Goal: Transaction & Acquisition: Purchase product/service

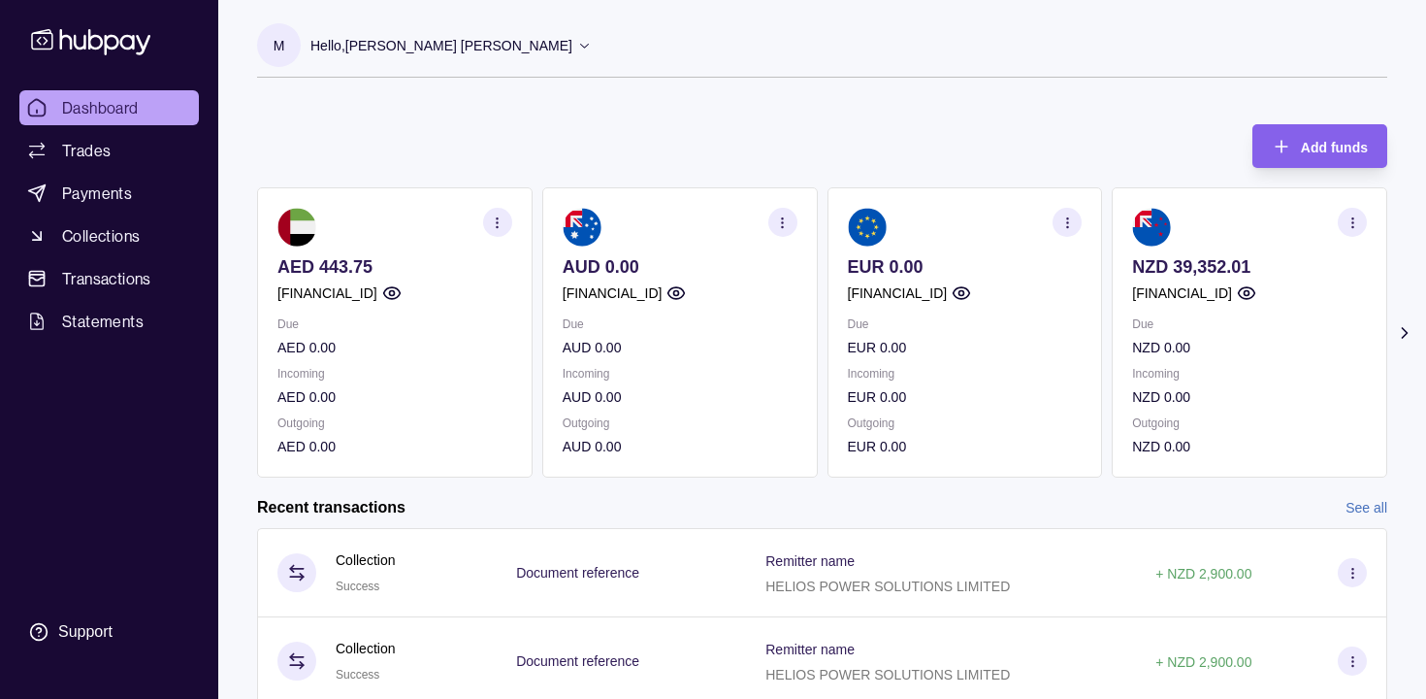
click at [577, 43] on icon at bounding box center [584, 45] width 15 height 15
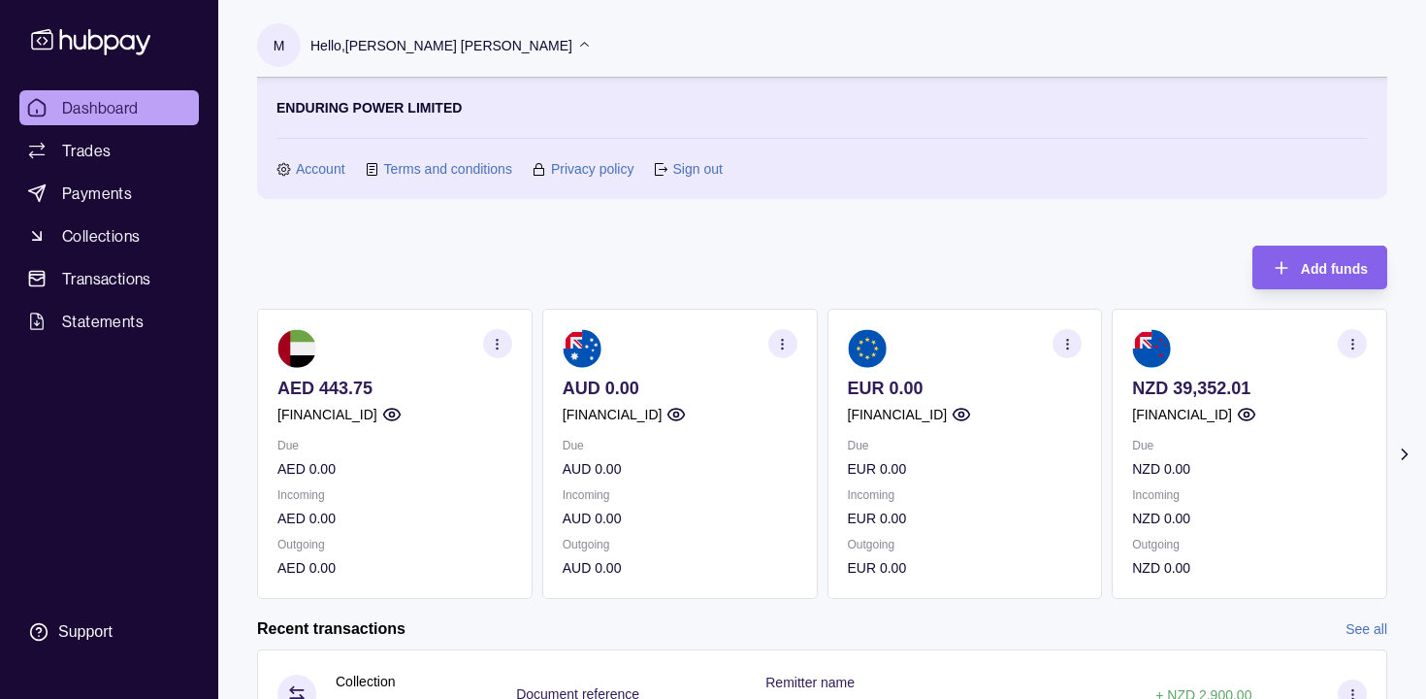
click at [314, 165] on link "Account" at bounding box center [320, 168] width 49 height 21
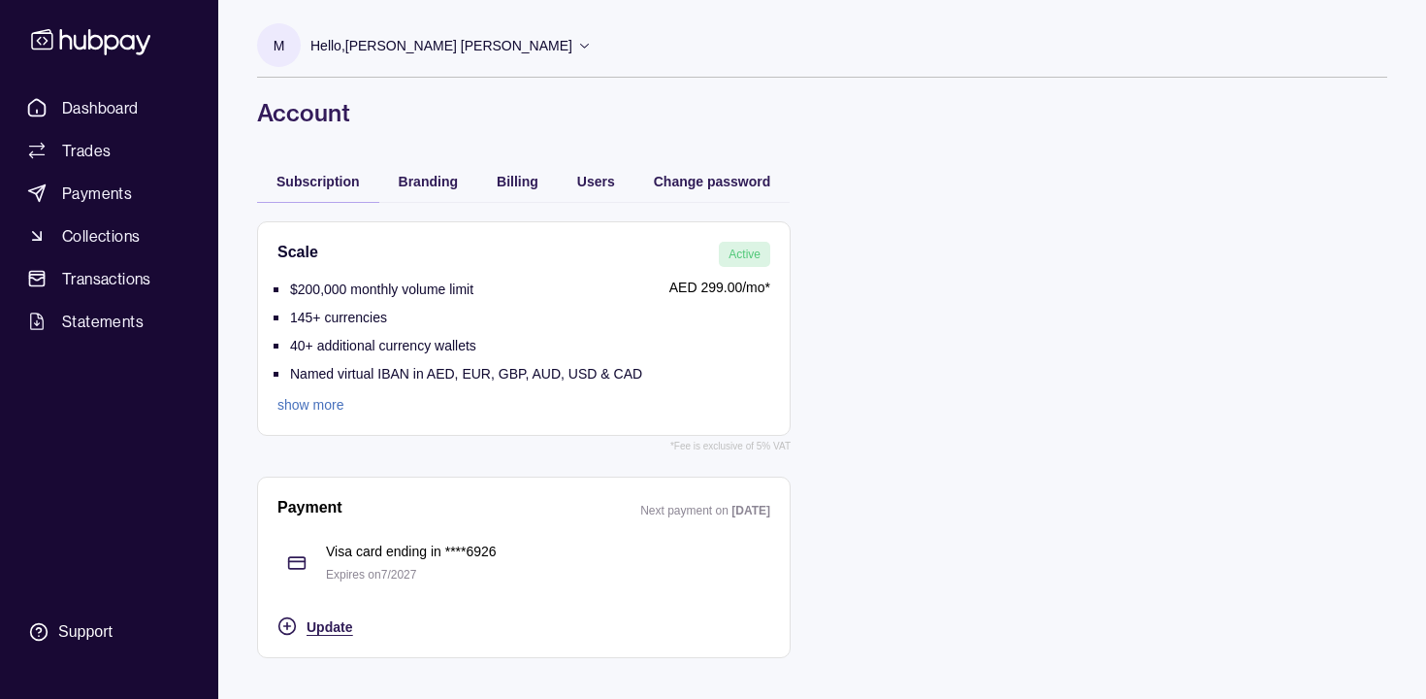
click at [337, 627] on span "Update" at bounding box center [330, 627] width 46 height 16
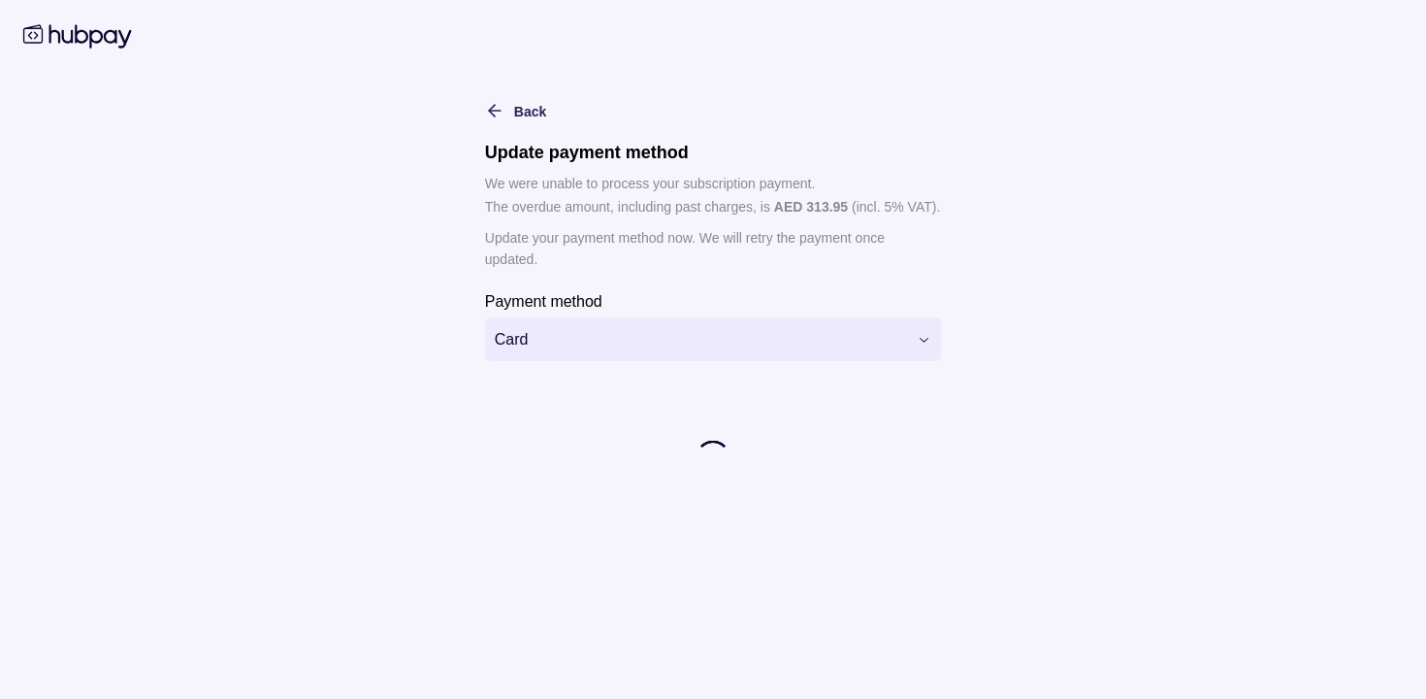
click at [651, 340] on html "**********" at bounding box center [713, 349] width 1426 height 699
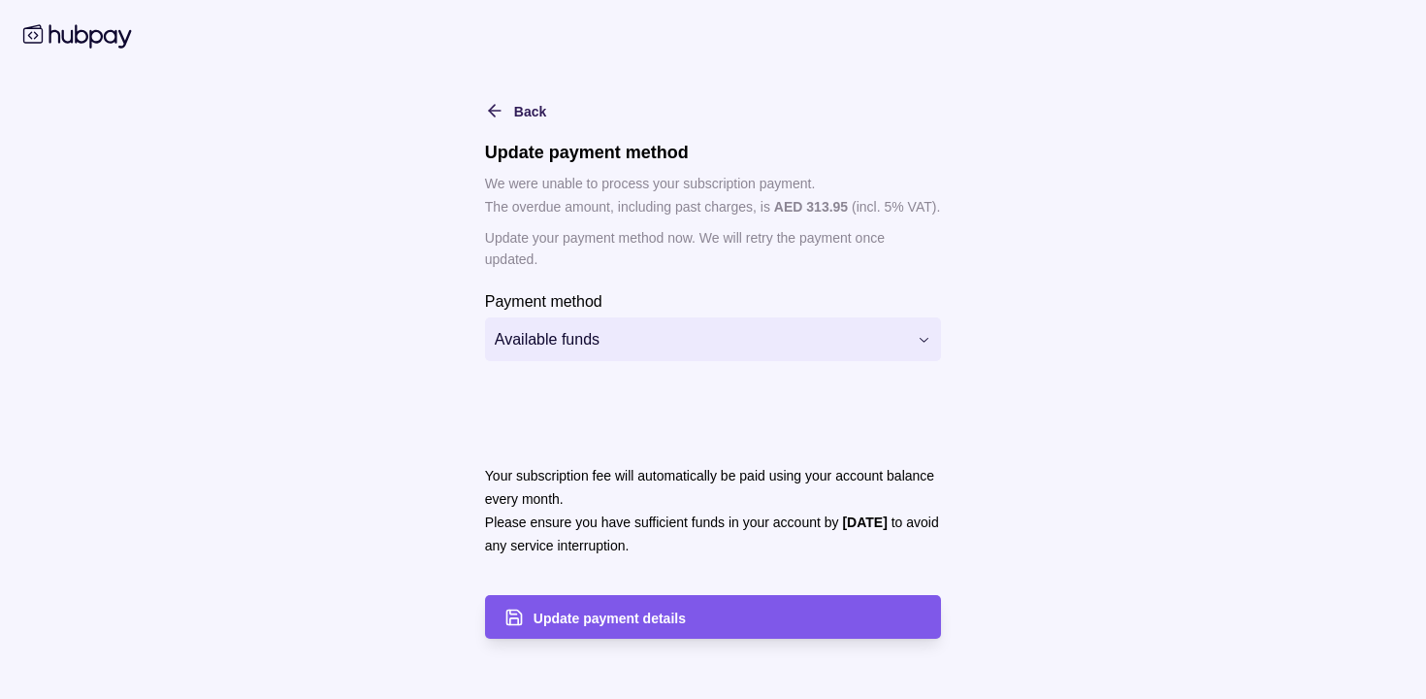
click at [643, 610] on span "Update payment details" at bounding box center [610, 618] width 152 height 16
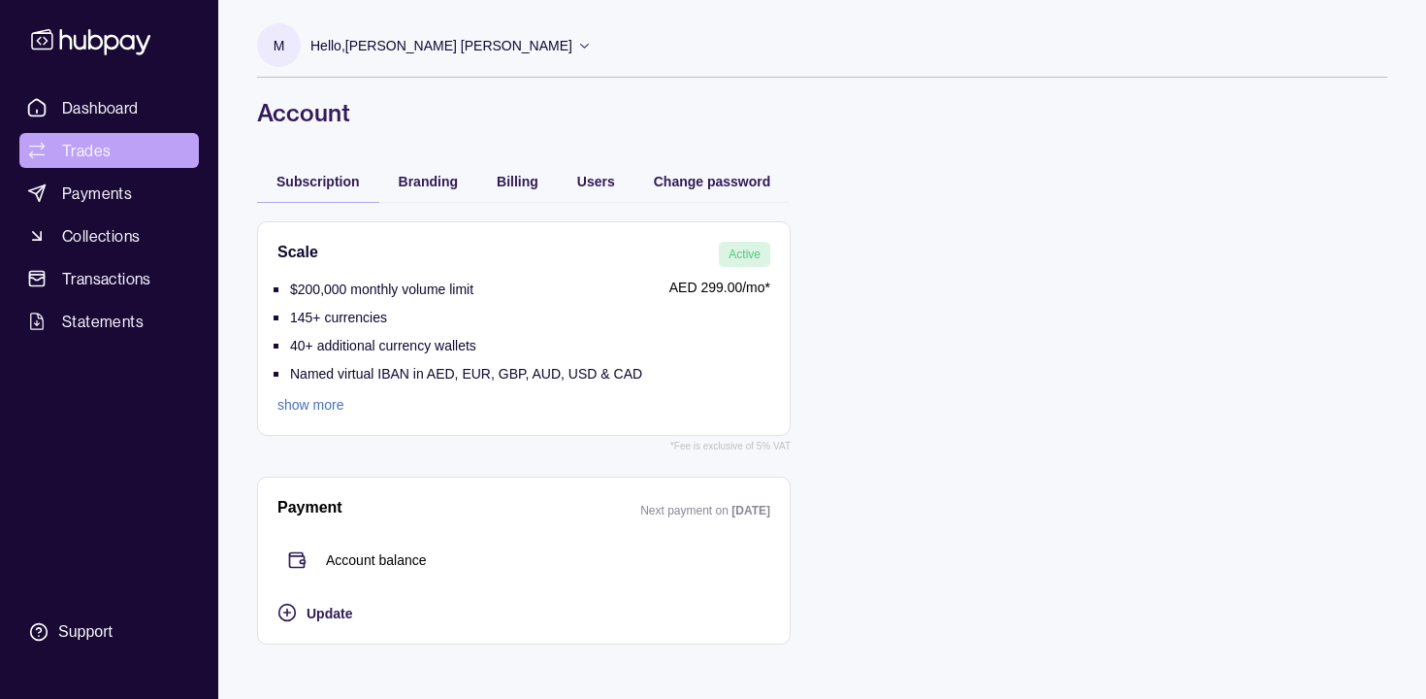
click at [112, 150] on link "Trades" at bounding box center [108, 150] width 179 height 35
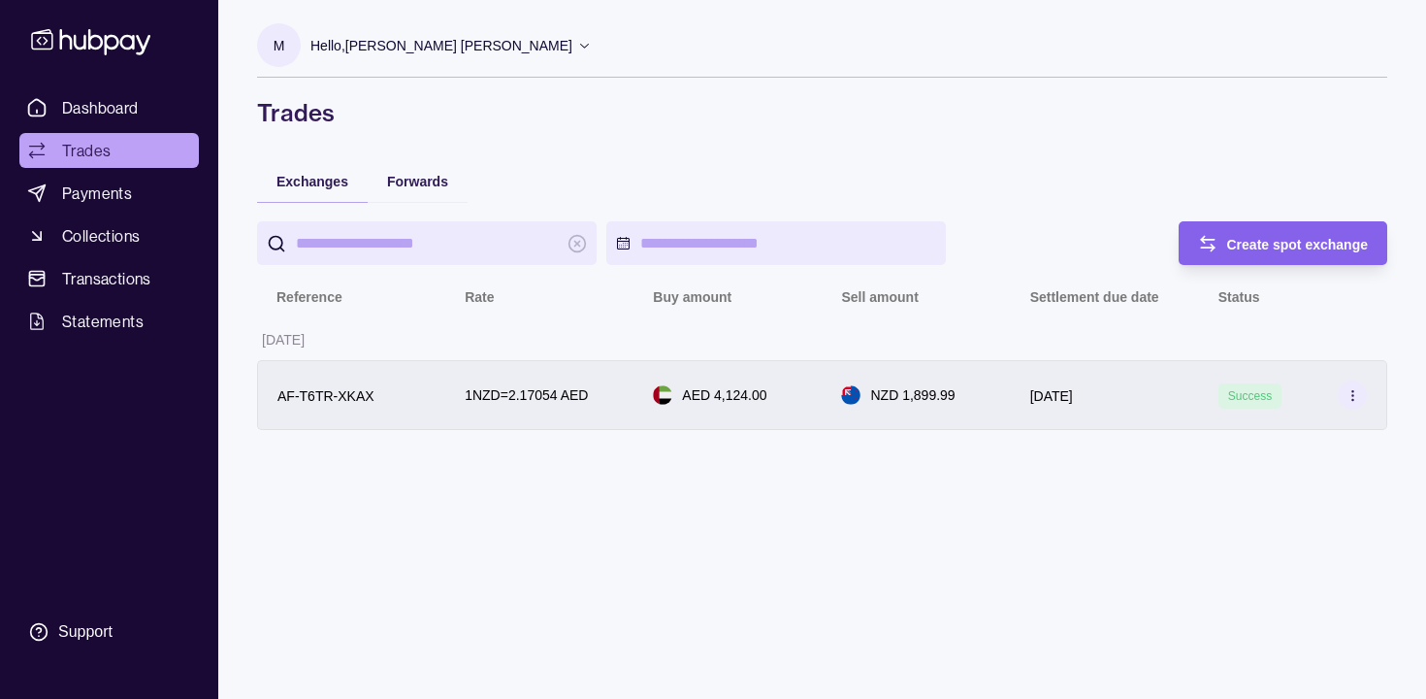
click at [554, 399] on p "1 NZD = 2.17054 AED" at bounding box center [526, 394] width 123 height 21
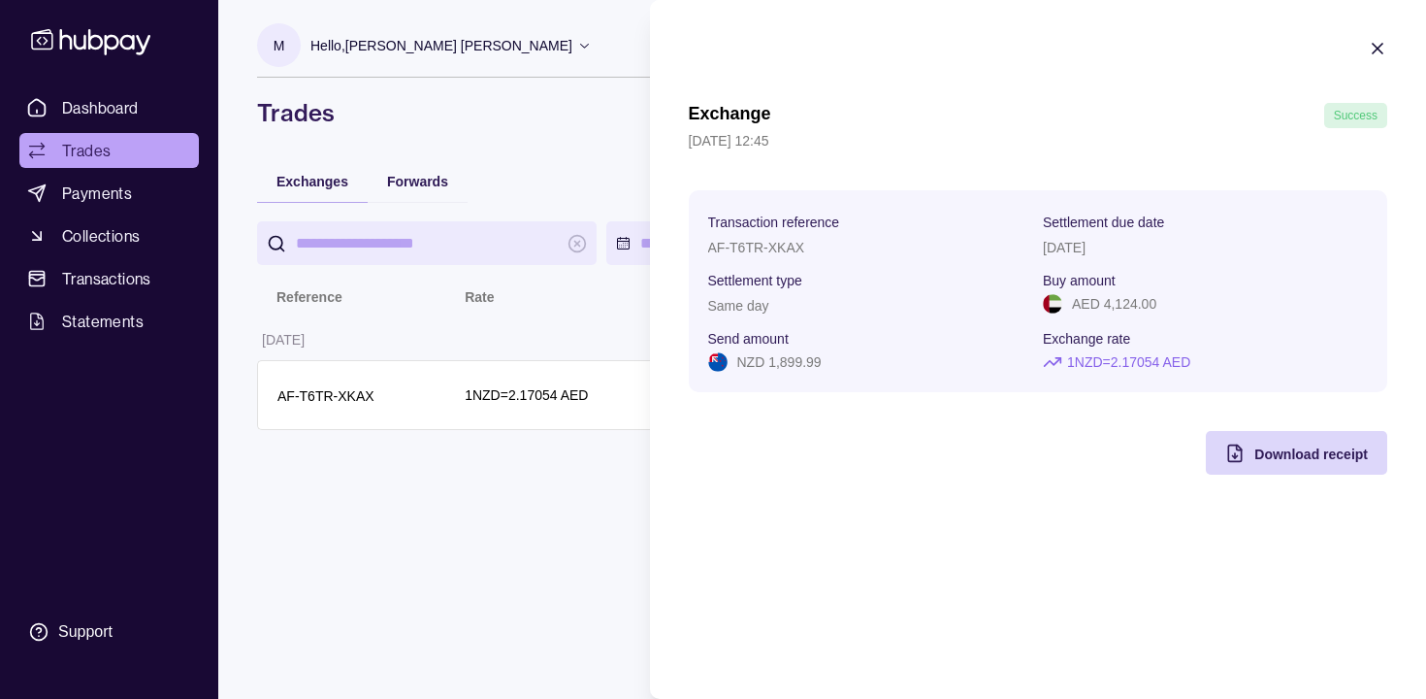
click at [1377, 46] on icon "button" at bounding box center [1377, 48] width 19 height 19
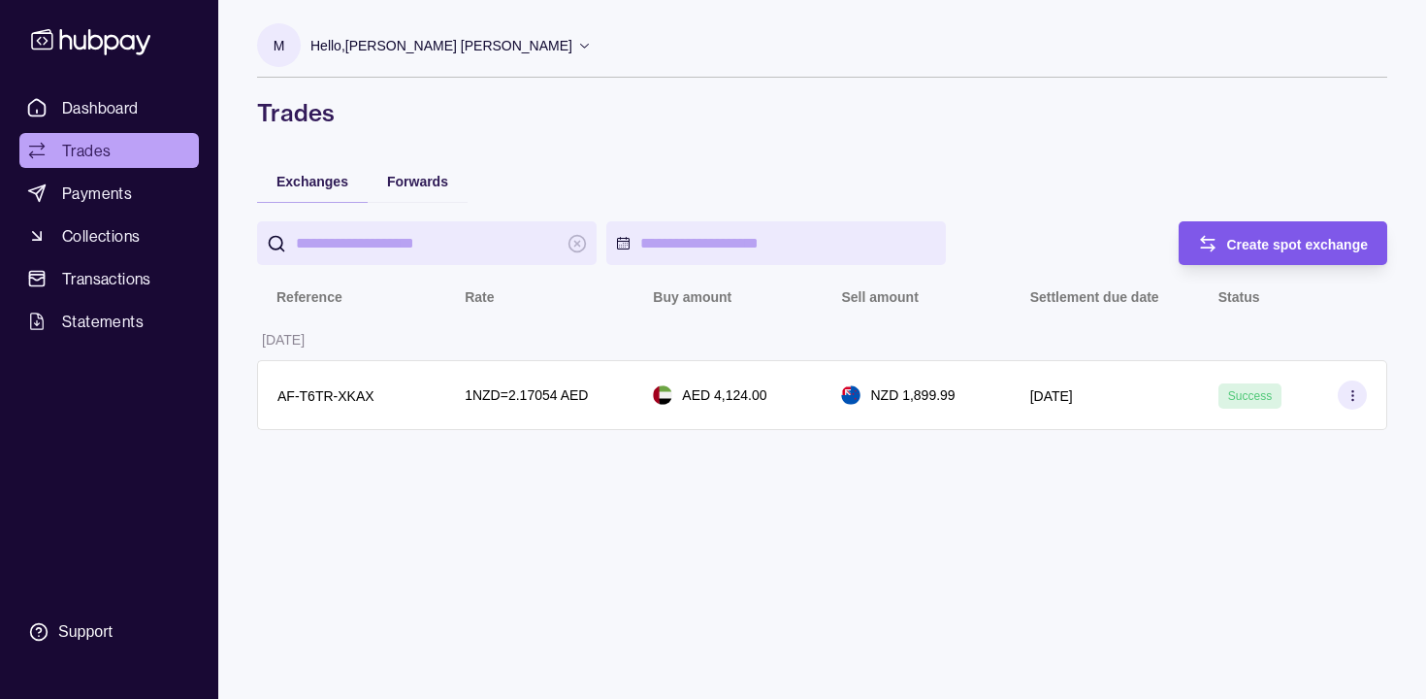
click at [1255, 232] on div "Create spot exchange" at bounding box center [1298, 243] width 142 height 23
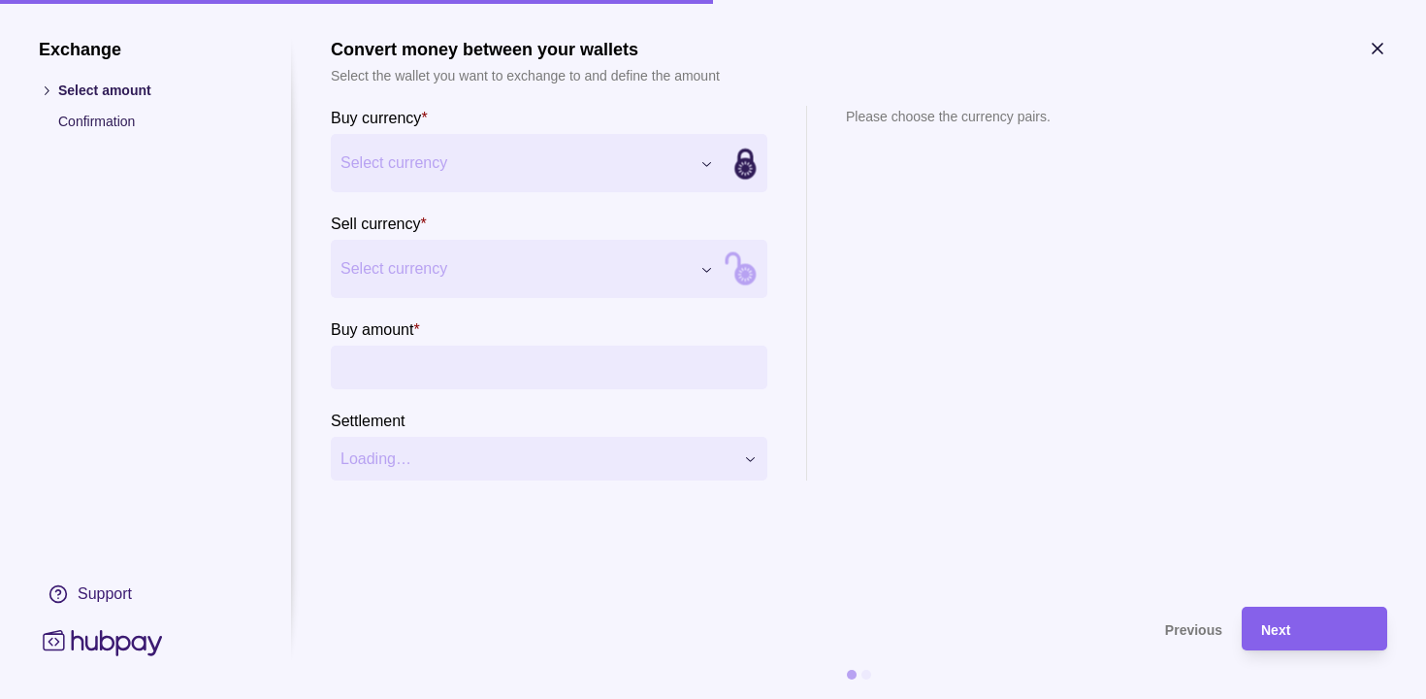
click at [510, 698] on div "Exchange Select amount Confirmation Support Convert money between your wallets …" at bounding box center [713, 699] width 1426 height 0
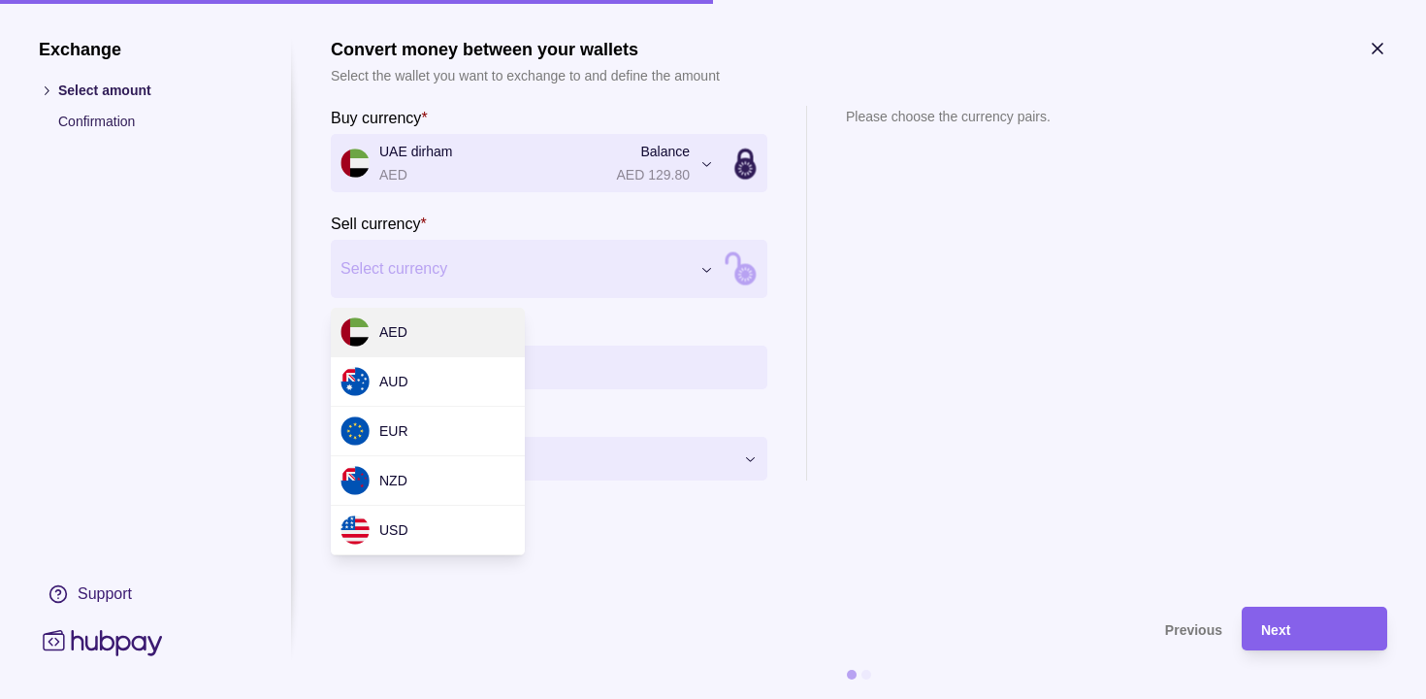
click at [435, 698] on div "Exchange Select amount Confirmation Support Convert money between your wallets …" at bounding box center [713, 699] width 1426 height 0
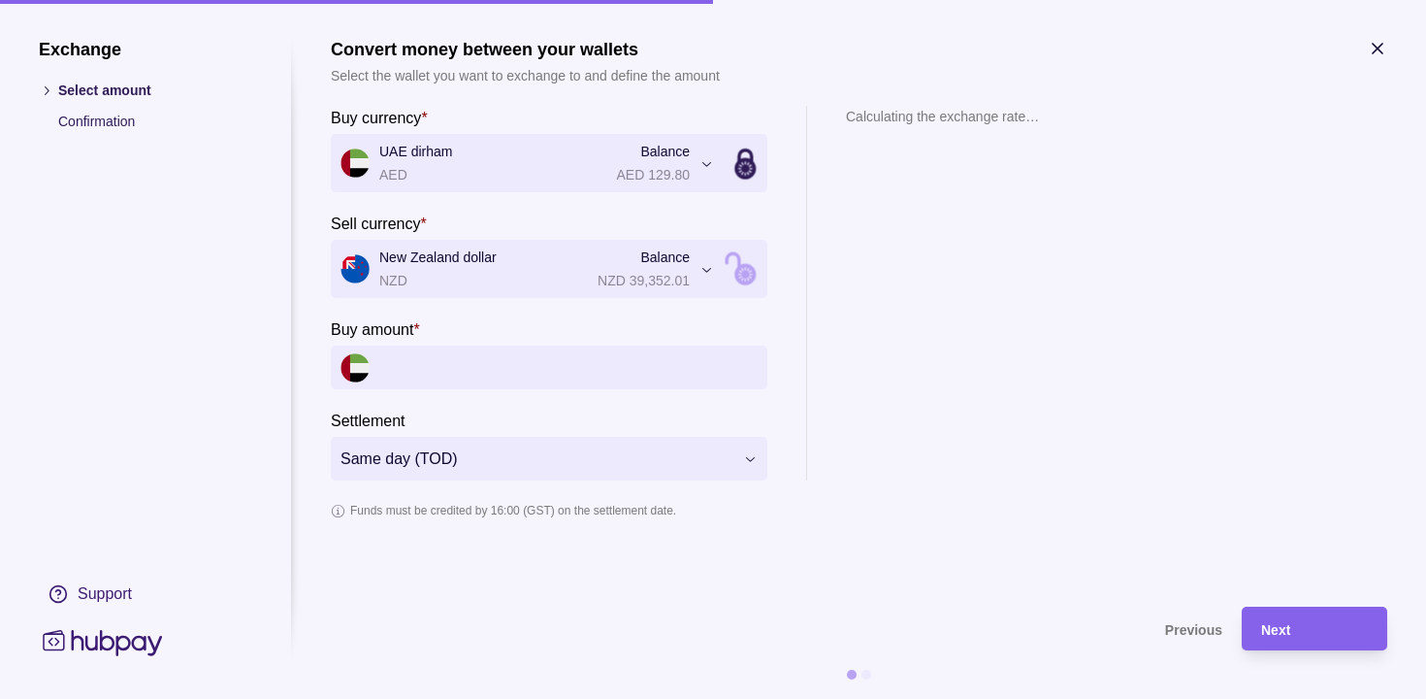
click at [472, 362] on input "Buy amount *" at bounding box center [568, 367] width 378 height 44
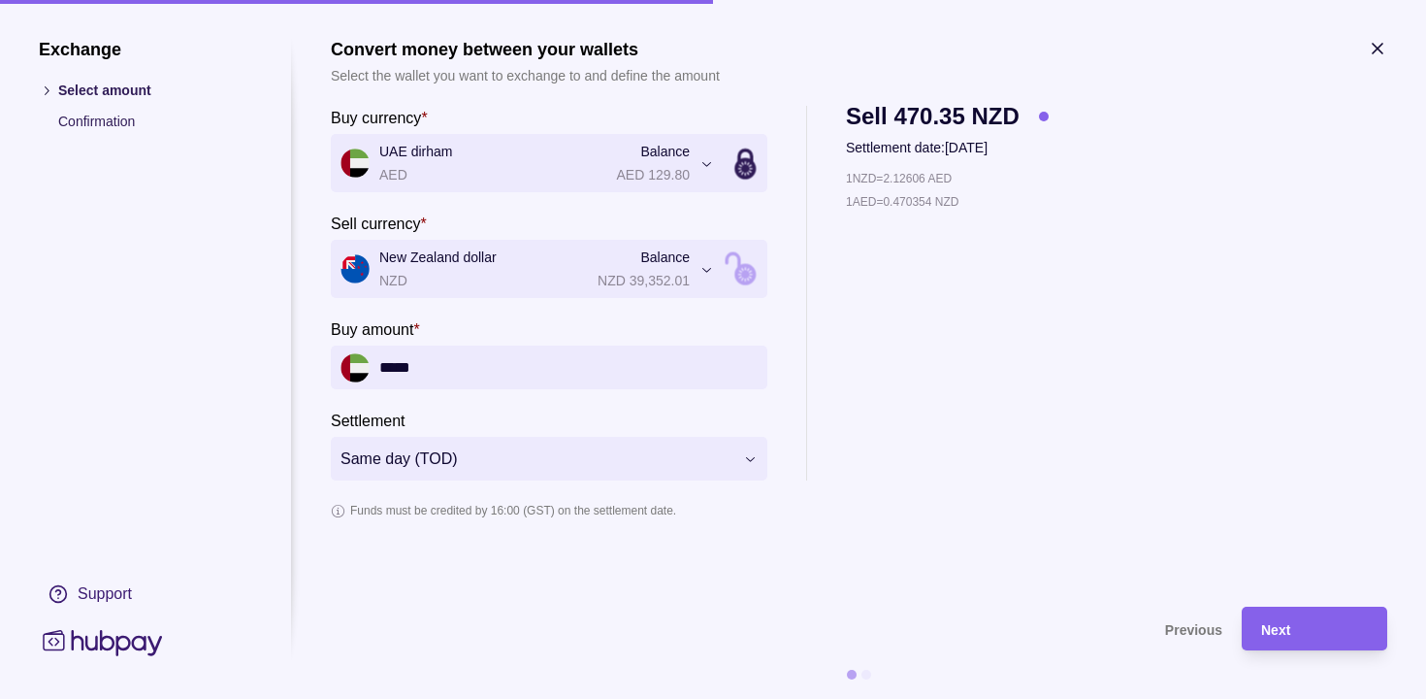
drag, startPoint x: 455, startPoint y: 374, endPoint x: 368, endPoint y: 374, distance: 87.3
click at [368, 374] on div "*****" at bounding box center [549, 367] width 437 height 44
type input "*****"
click at [1275, 632] on span "Next" at bounding box center [1275, 630] width 29 height 16
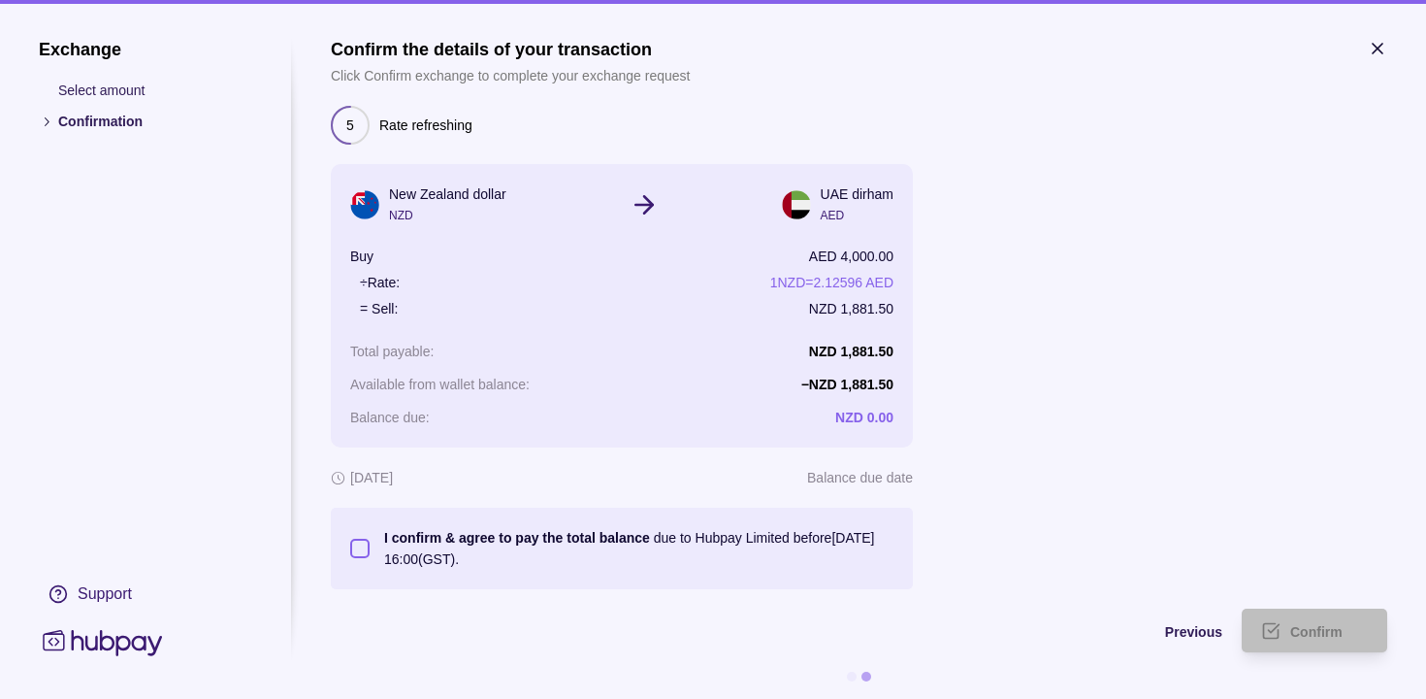
click at [363, 544] on button "I confirm & agree to pay the total balance due to Hubpay Limited before [DATE] …" at bounding box center [359, 547] width 19 height 19
click at [1355, 635] on div "Confirm" at bounding box center [1329, 630] width 78 height 23
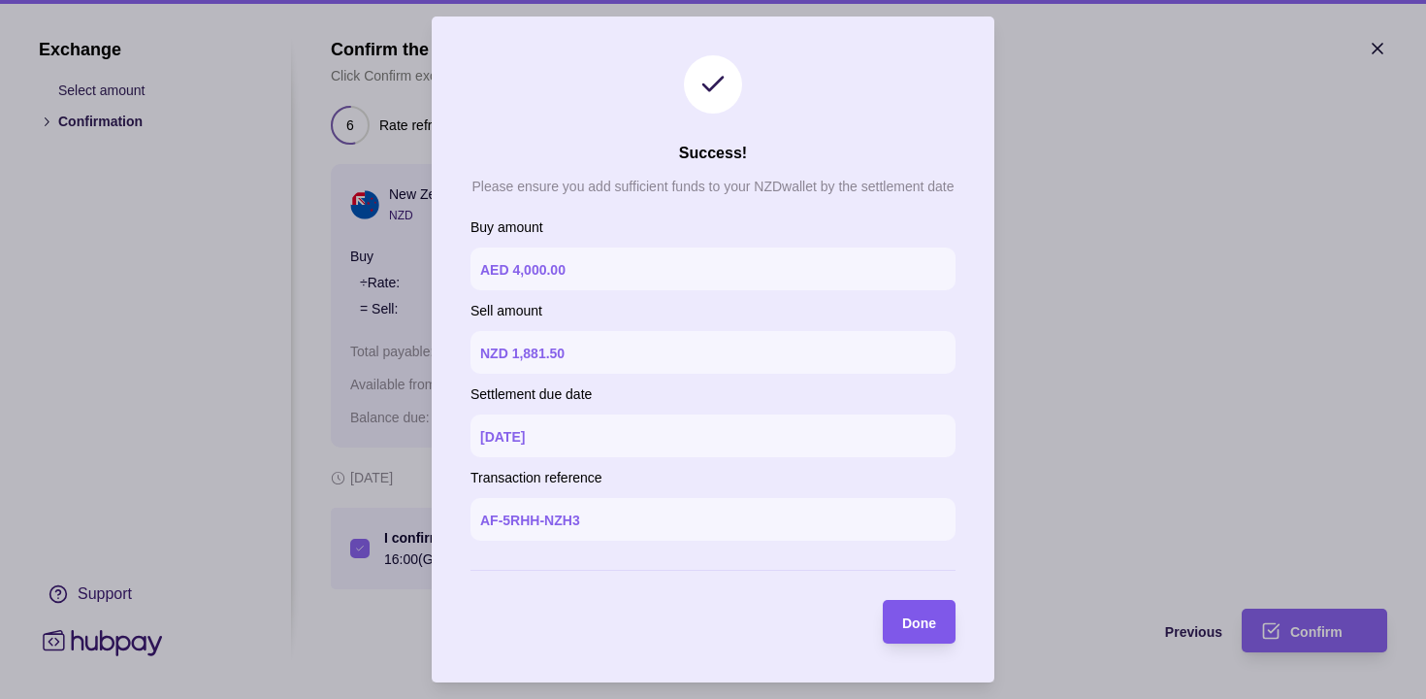
click at [911, 630] on div "Done" at bounding box center [919, 621] width 34 height 23
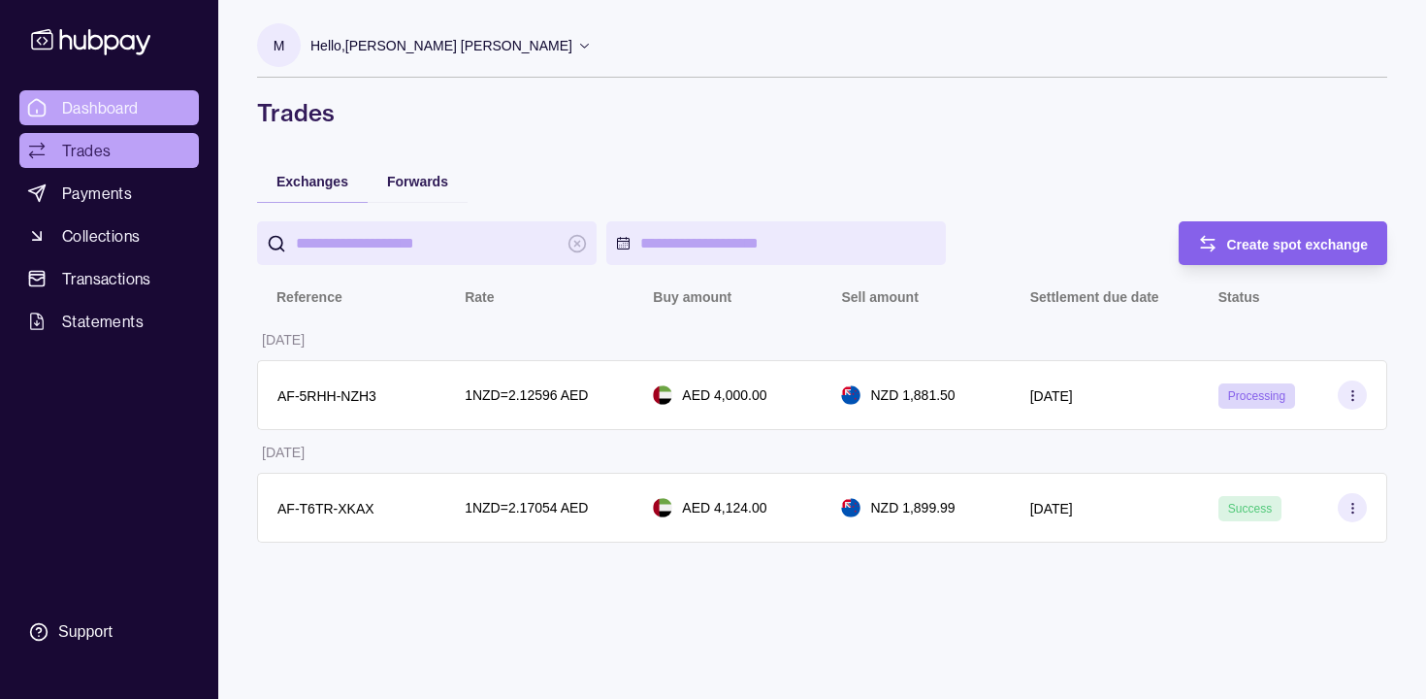
click at [115, 108] on span "Dashboard" at bounding box center [100, 107] width 77 height 23
